Goal: Find contact information: Find contact information

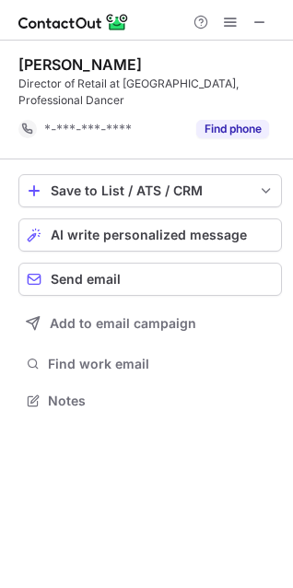
scroll to position [388, 293]
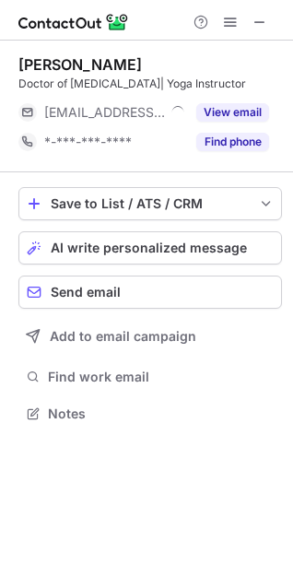
scroll to position [401, 293]
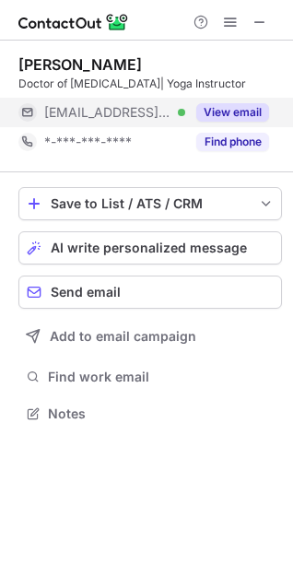
click at [244, 104] on button "View email" at bounding box center [232, 112] width 73 height 18
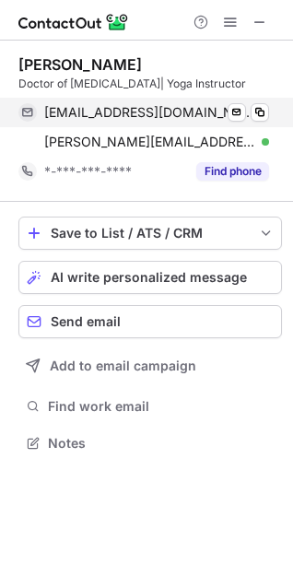
scroll to position [430, 293]
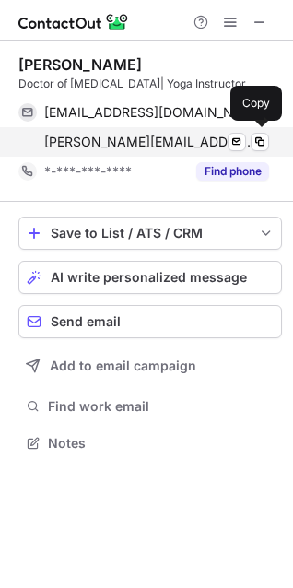
click at [147, 149] on span "nikki.beatrice@corepoweryoga.com" at bounding box center [149, 142] width 211 height 17
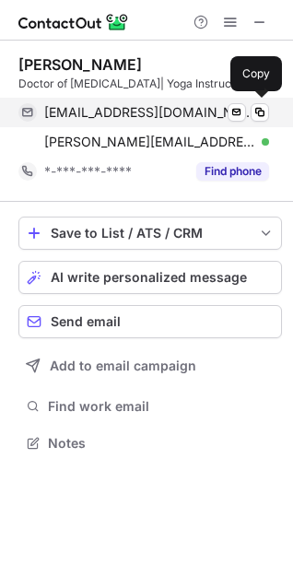
click at [123, 113] on span "nbeatrice@worcester.edu" at bounding box center [149, 112] width 211 height 17
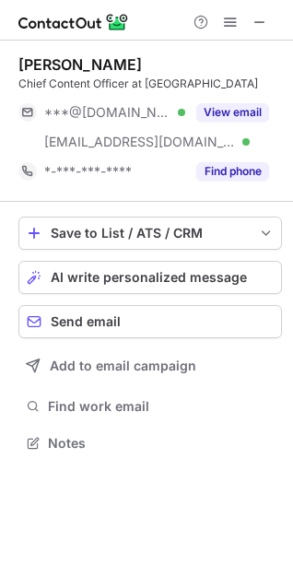
scroll to position [447, 293]
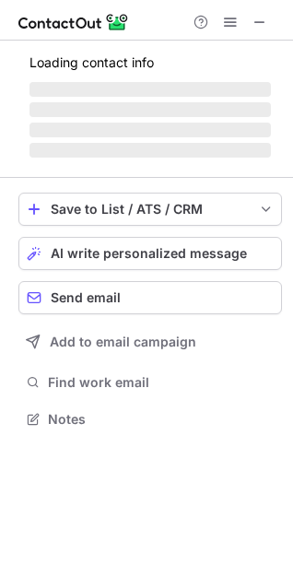
scroll to position [406, 293]
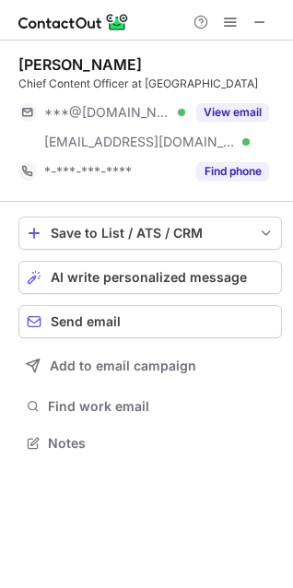
scroll to position [447, 293]
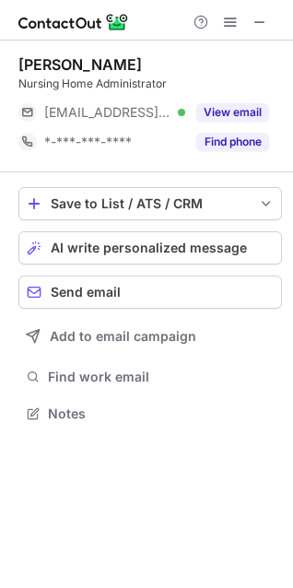
scroll to position [401, 293]
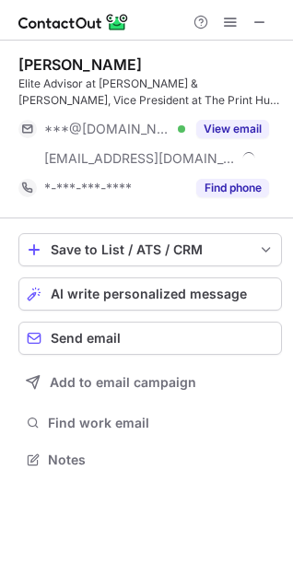
scroll to position [447, 293]
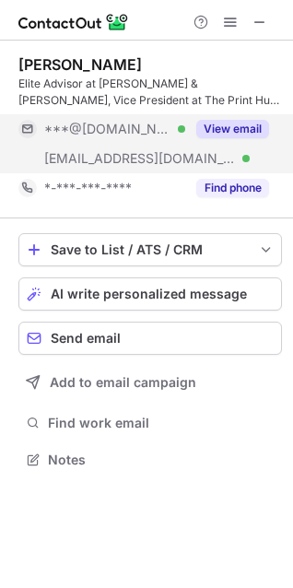
click at [221, 135] on button "View email" at bounding box center [232, 129] width 73 height 18
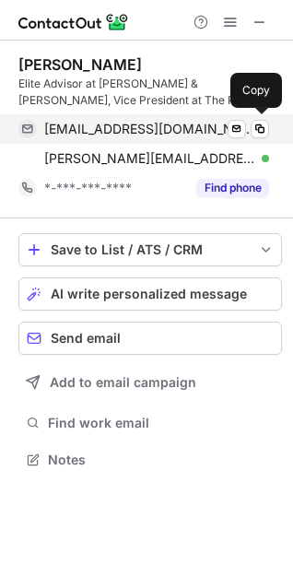
click at [111, 124] on span "danieldistefano7@gmail.com" at bounding box center [149, 129] width 211 height 17
